Goal: Task Accomplishment & Management: Use online tool/utility

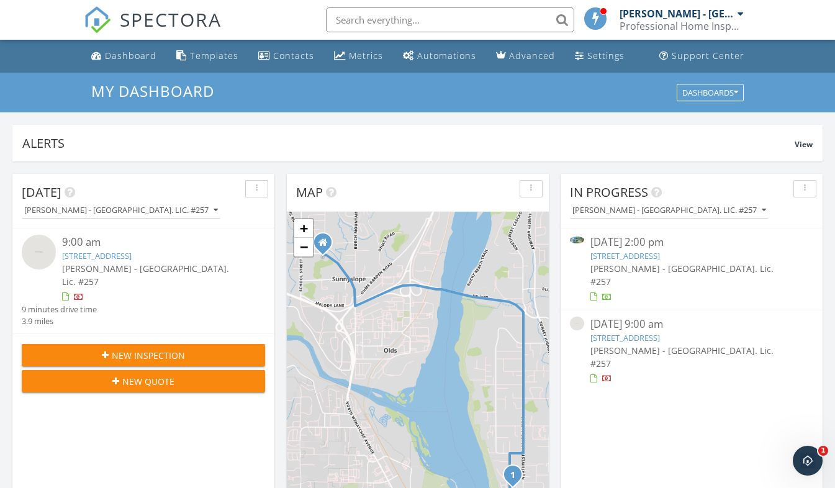
click at [631, 260] on link "[STREET_ADDRESS]" at bounding box center [626, 255] width 70 height 11
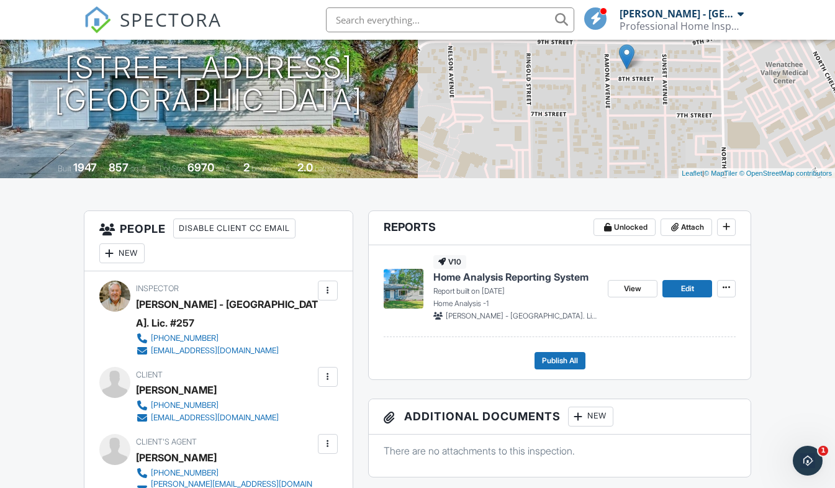
scroll to position [158, 0]
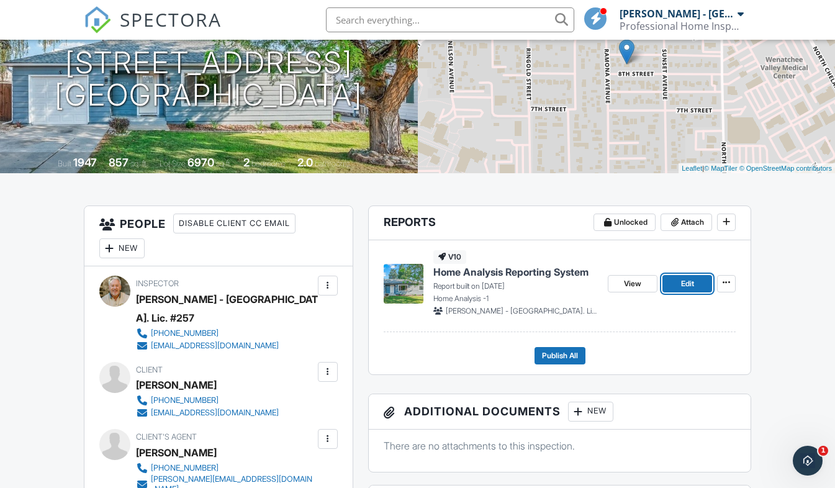
click at [689, 281] on span "Edit" at bounding box center [687, 284] width 13 height 12
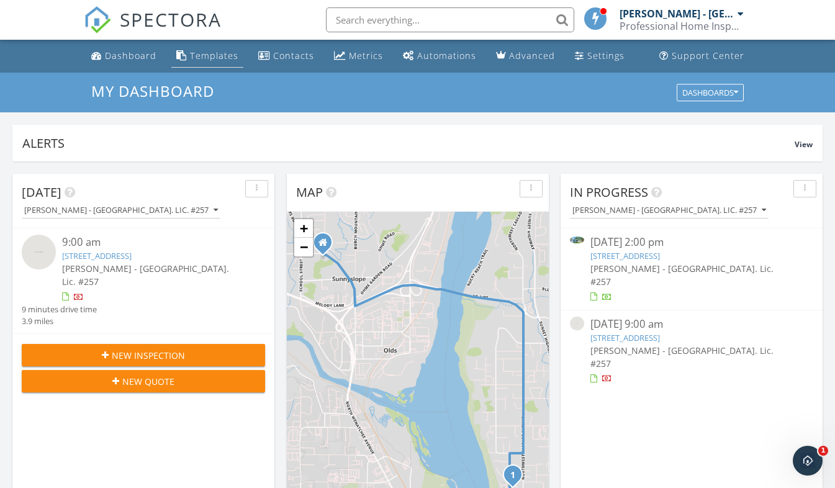
click at [216, 60] on div "Templates" at bounding box center [214, 56] width 48 height 12
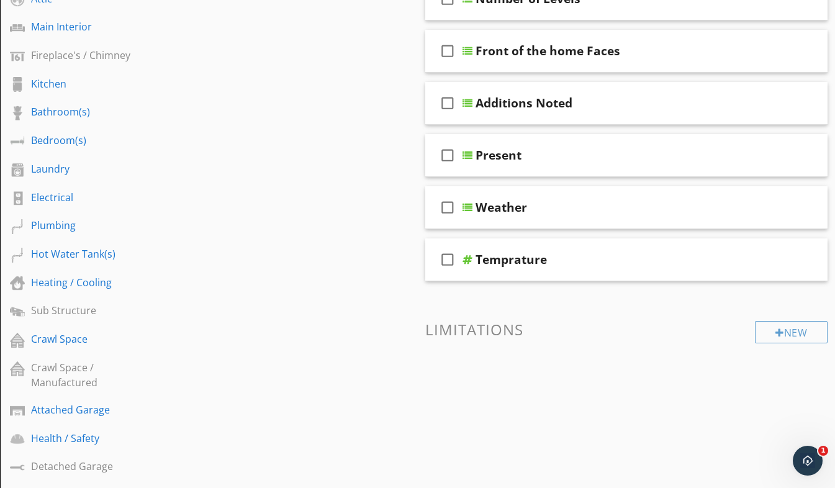
scroll to position [392, 0]
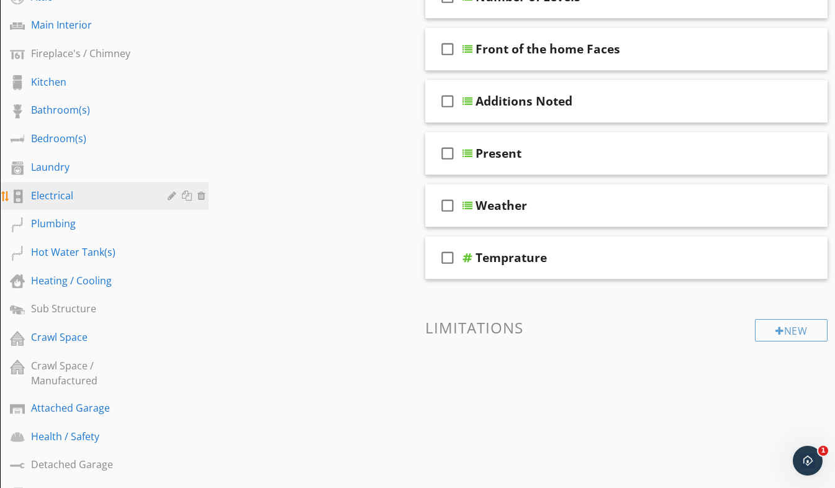
click at [71, 196] on div "Electrical" at bounding box center [90, 195] width 119 height 15
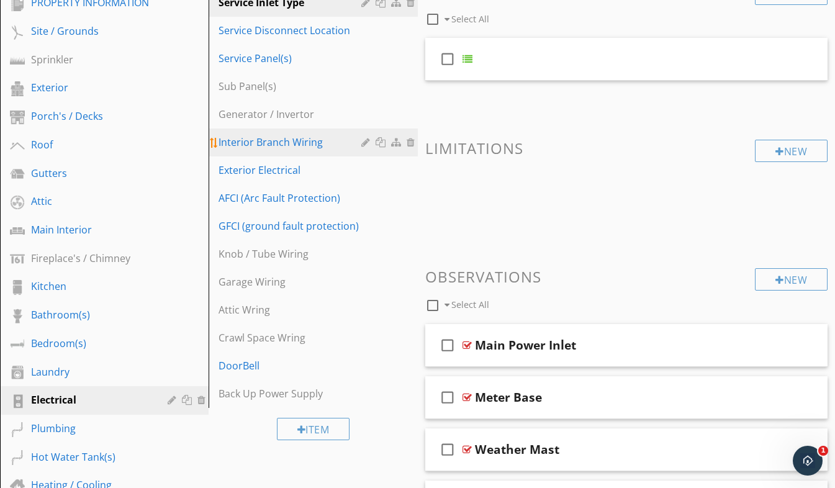
scroll to position [173, 0]
click at [266, 142] on div "Interior Branch Wiring" at bounding box center [292, 142] width 146 height 15
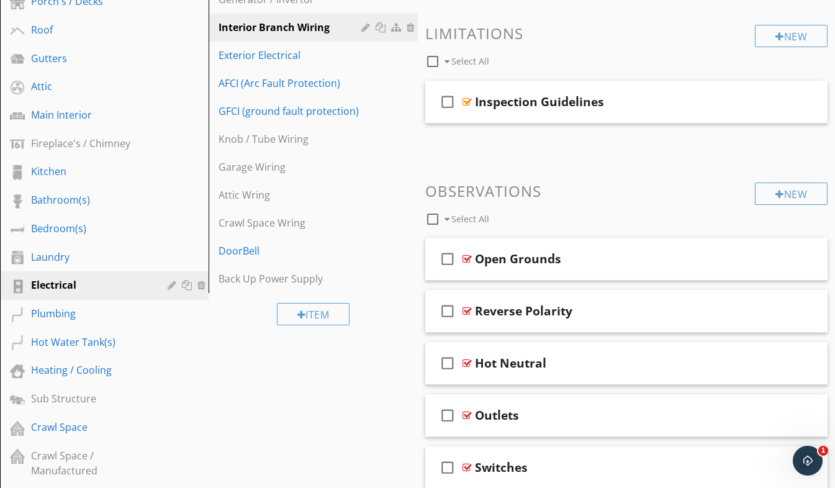
scroll to position [288, 0]
click at [636, 261] on div "Open Grounds" at bounding box center [616, 259] width 283 height 15
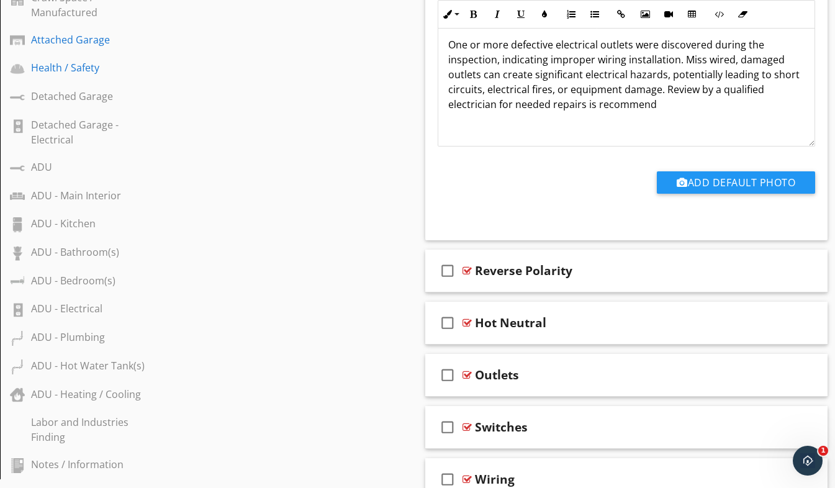
scroll to position [747, 0]
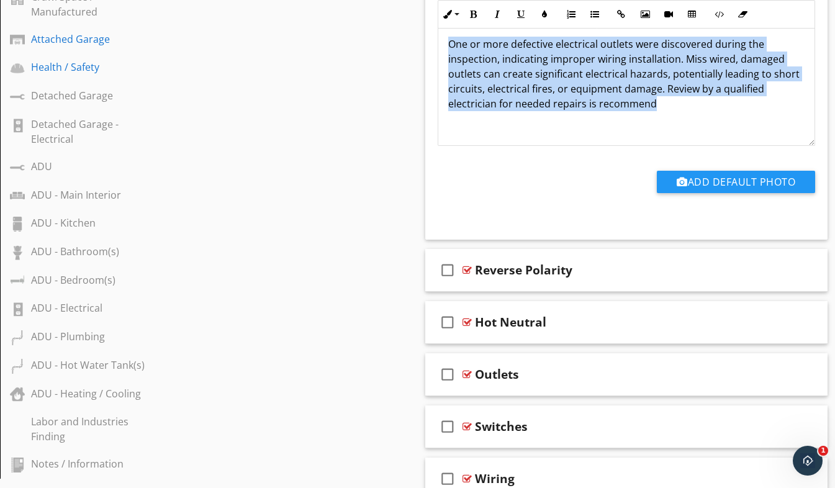
drag, startPoint x: 671, startPoint y: 112, endPoint x: 453, endPoint y: 55, distance: 226.1
click at [387, 43] on div "Sections PROPERTY INFORMATION Site / Grounds Sprinkler Exterior Porch's / Decks…" at bounding box center [417, 89] width 835 height 1424
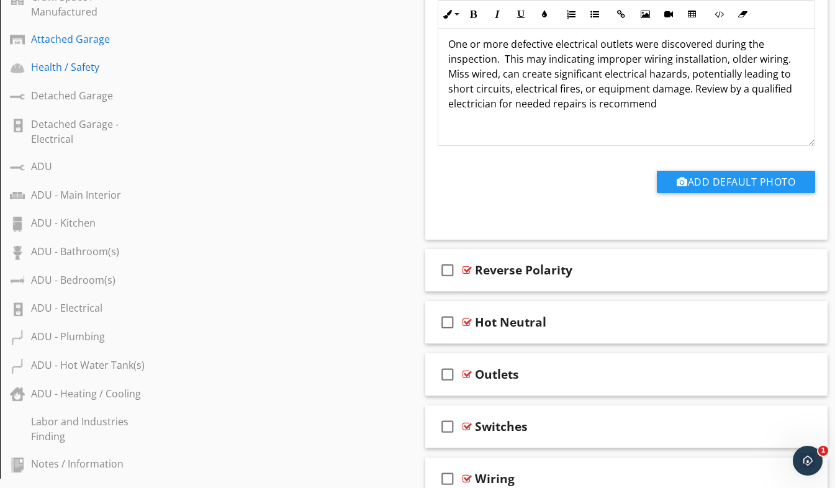
click at [728, 57] on p "One or more defective electrical outlets were discovered during the inspection.…" at bounding box center [626, 74] width 357 height 75
click at [530, 74] on p "One or more defective electrical outlets were discovered during the inspection.…" at bounding box center [626, 74] width 357 height 75
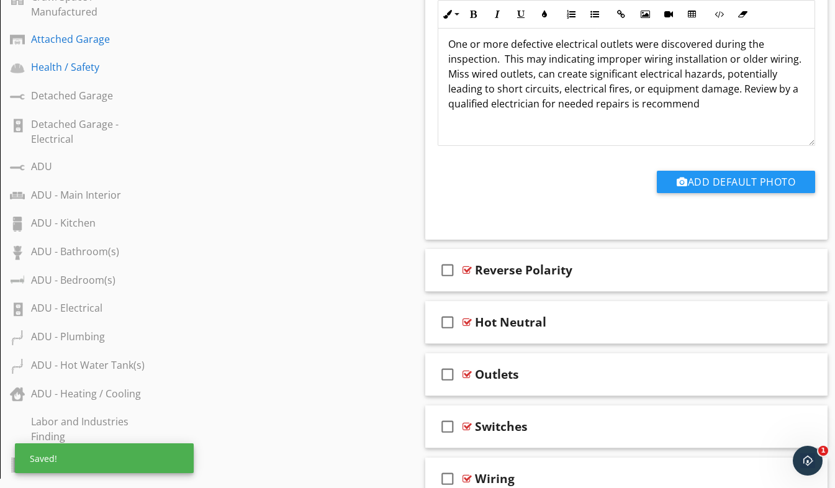
click at [647, 110] on p "One or more defective electrical outlets were discovered during the inspection.…" at bounding box center [626, 74] width 357 height 75
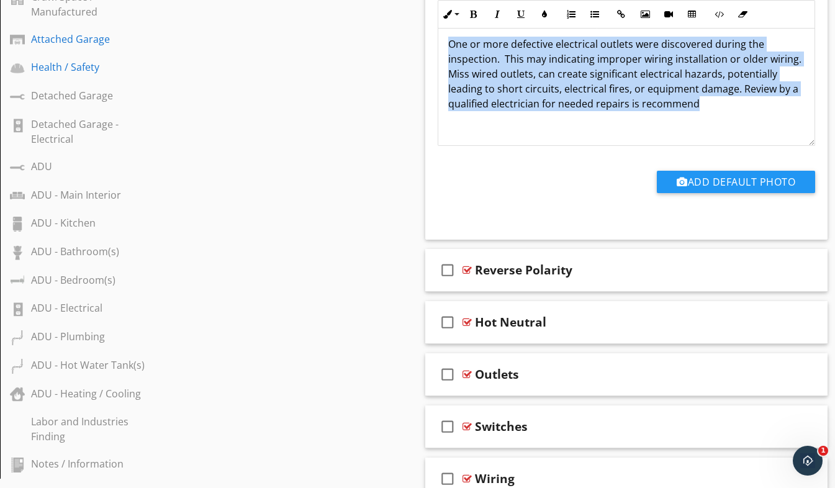
drag, startPoint x: 758, startPoint y: 104, endPoint x: 527, endPoint y: 69, distance: 234.3
click at [448, 31] on div "One or more defective electrical outlets were discovered during the inspection.…" at bounding box center [626, 84] width 377 height 124
copy p "One or more defective electrical outlets were discovered during the inspection.…"
